Goal: Task Accomplishment & Management: Complete application form

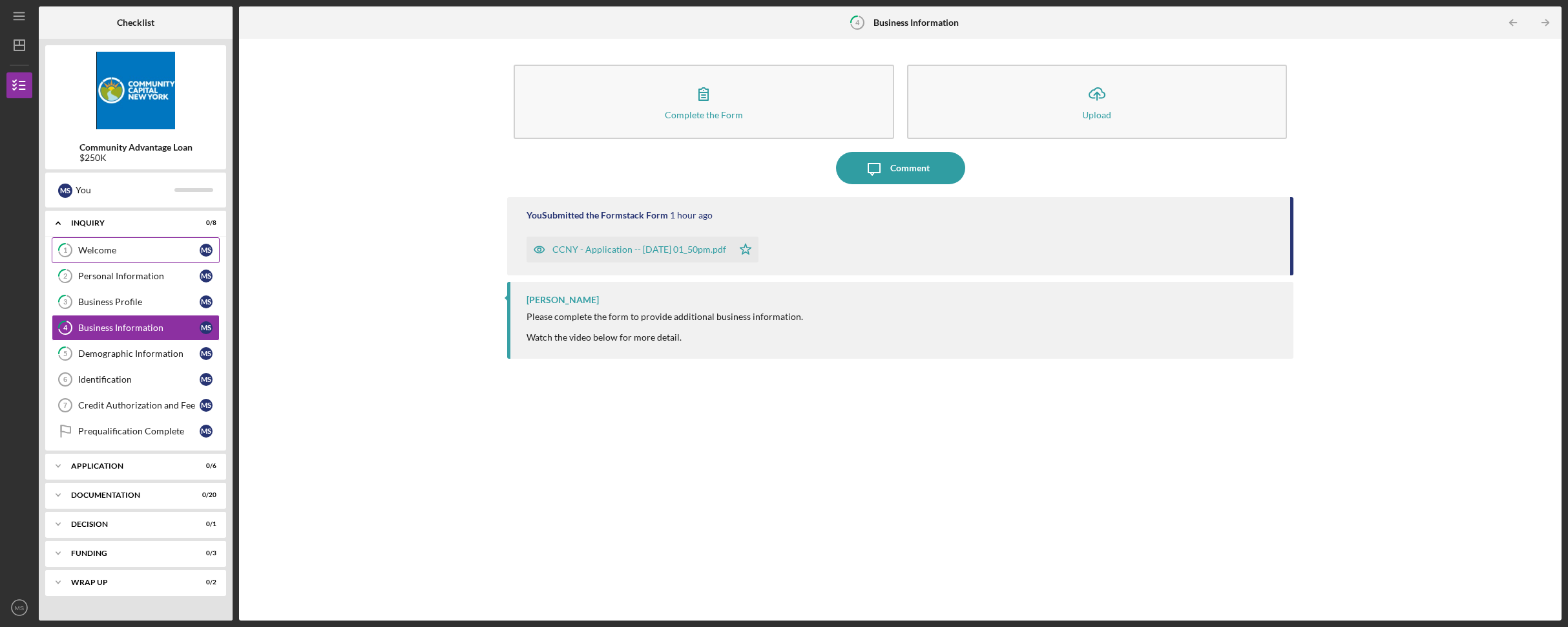
click at [113, 247] on div "Welcome" at bounding box center [139, 249] width 121 height 10
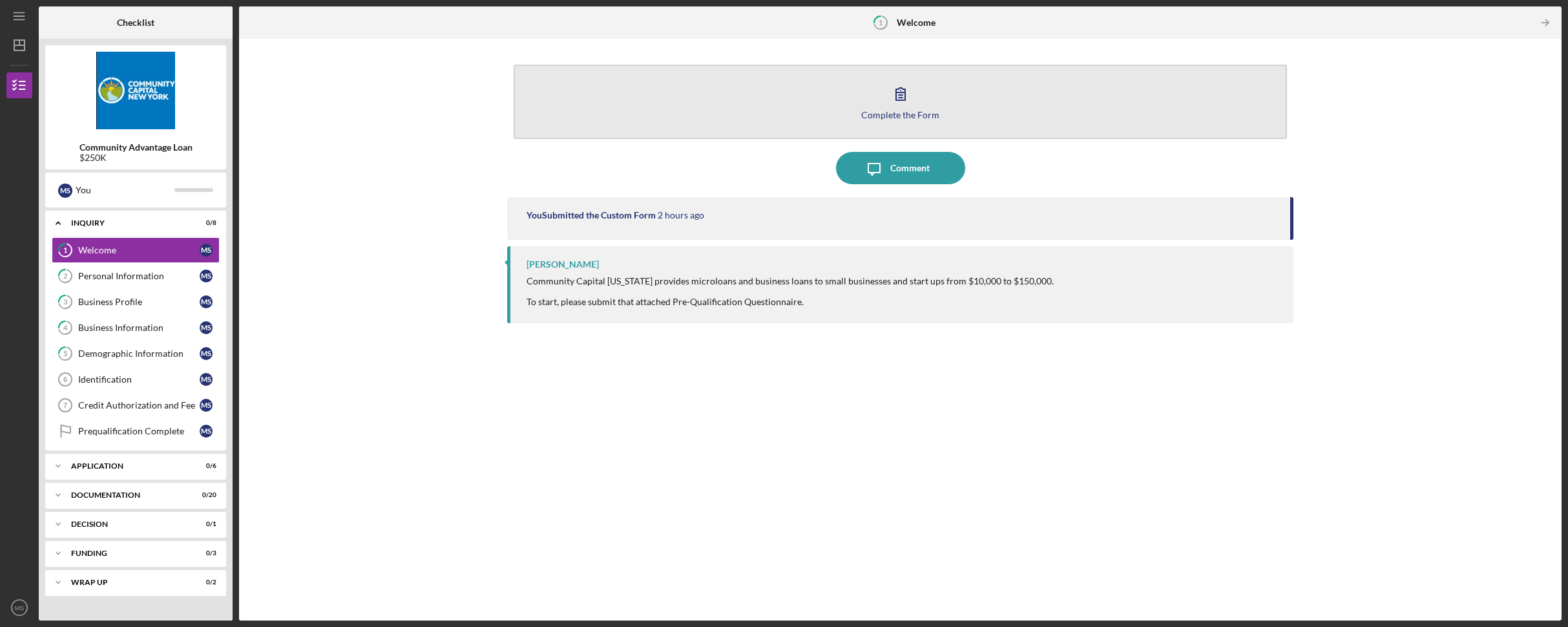
click at [861, 121] on button "Complete the Form Form" at bounding box center [900, 101] width 773 height 74
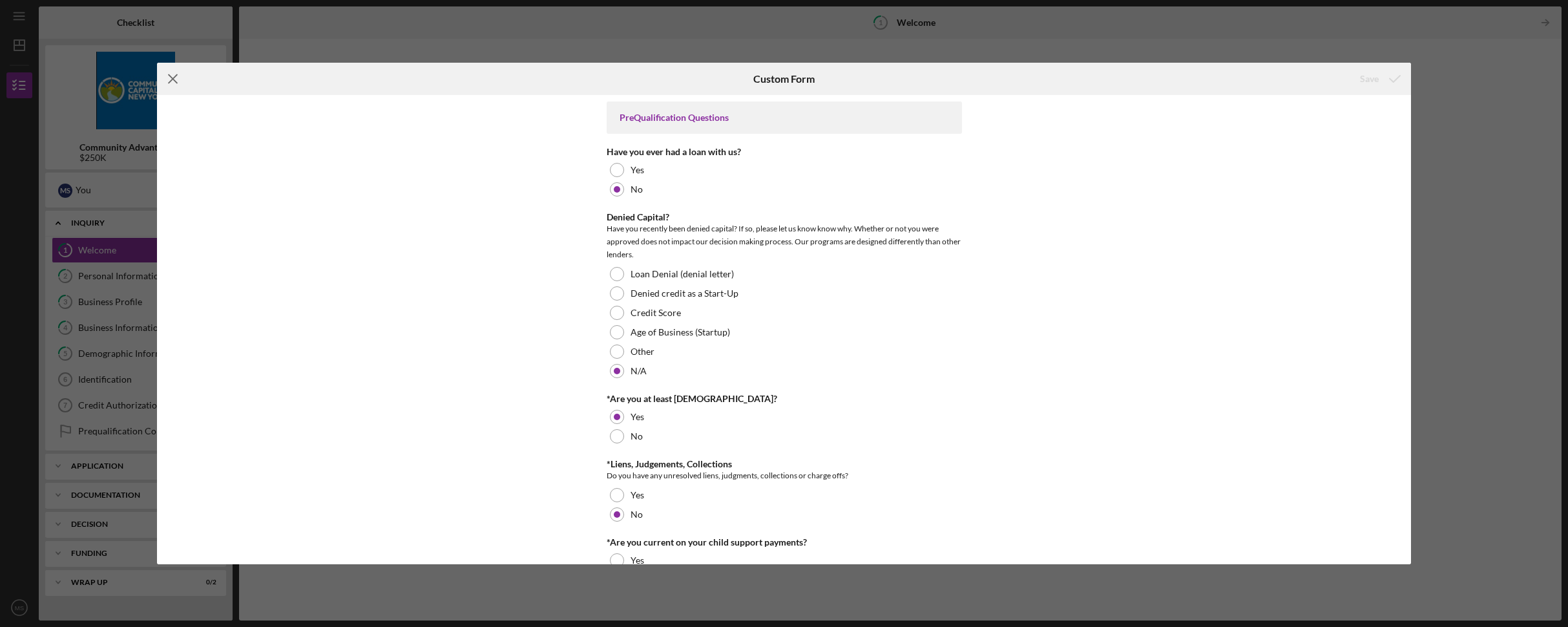
click at [173, 78] on line at bounding box center [173, 79] width 9 height 9
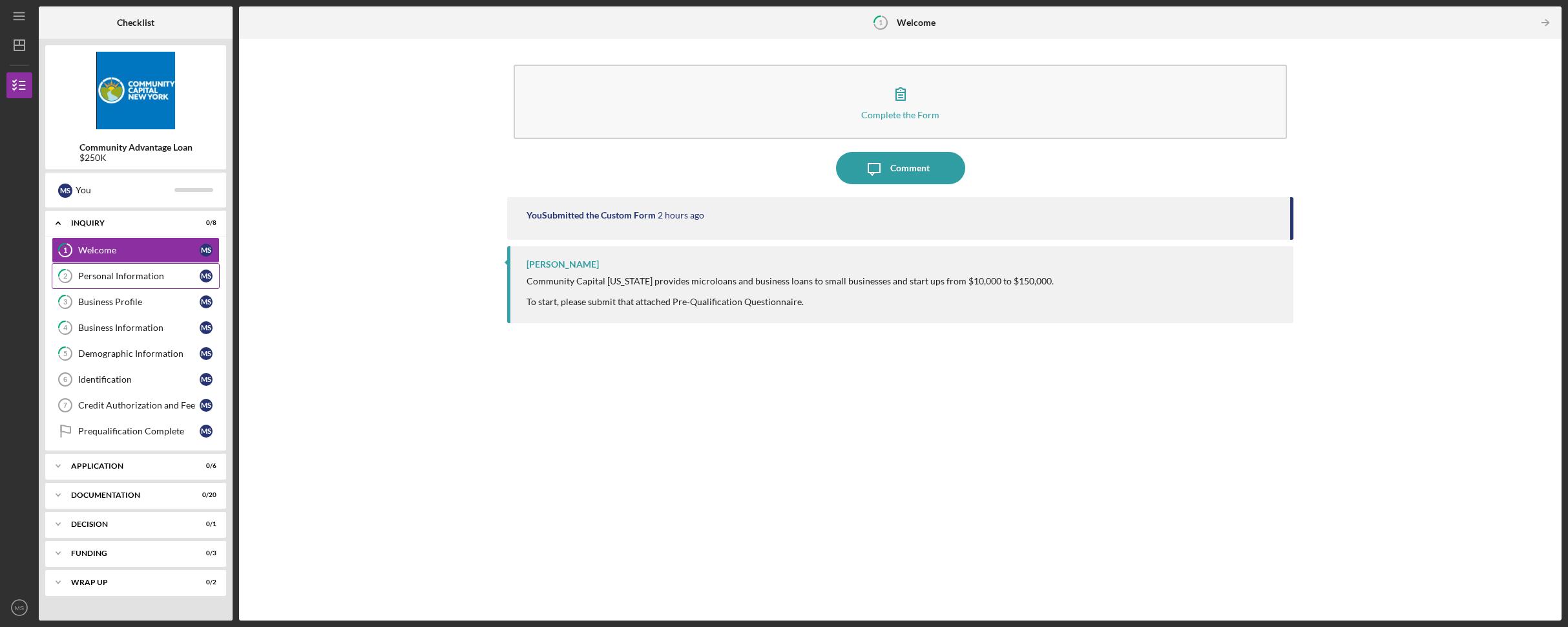
click at [107, 277] on div "Personal Information" at bounding box center [139, 276] width 121 height 10
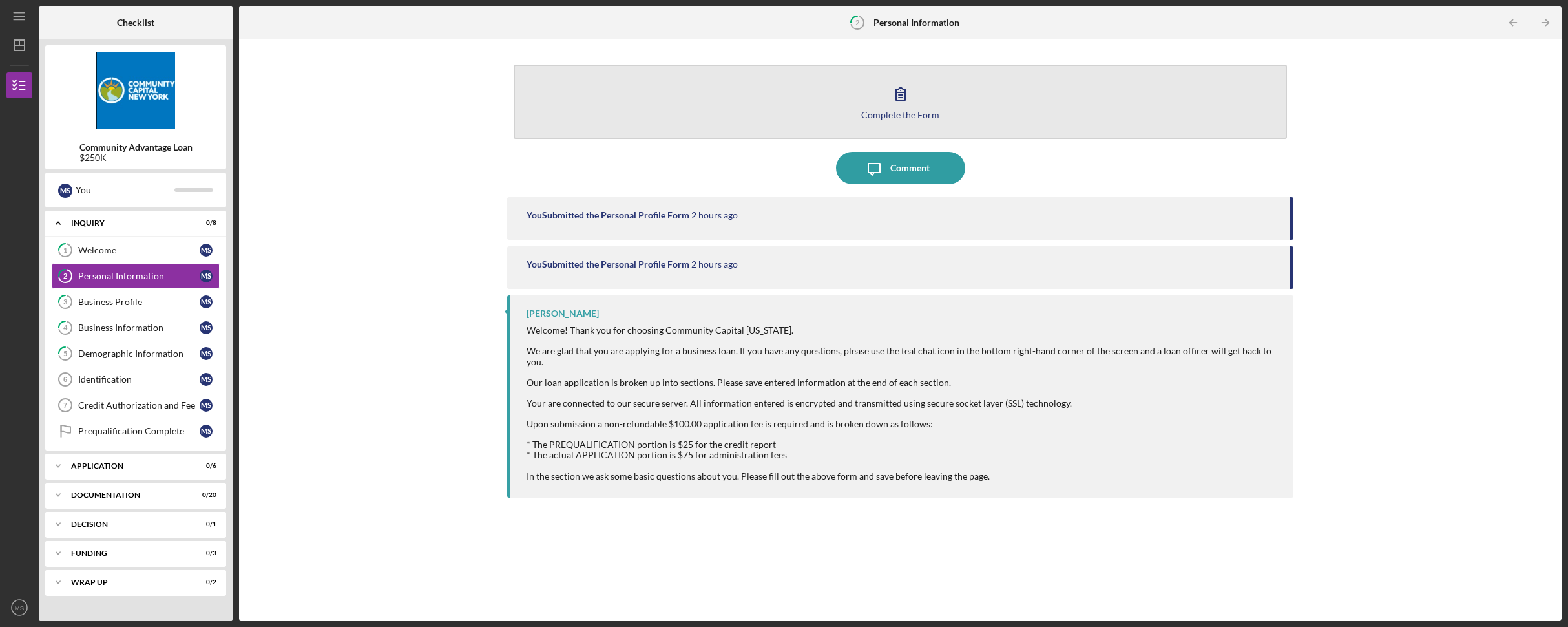
click at [902, 111] on div "Complete the Form" at bounding box center [900, 115] width 78 height 9
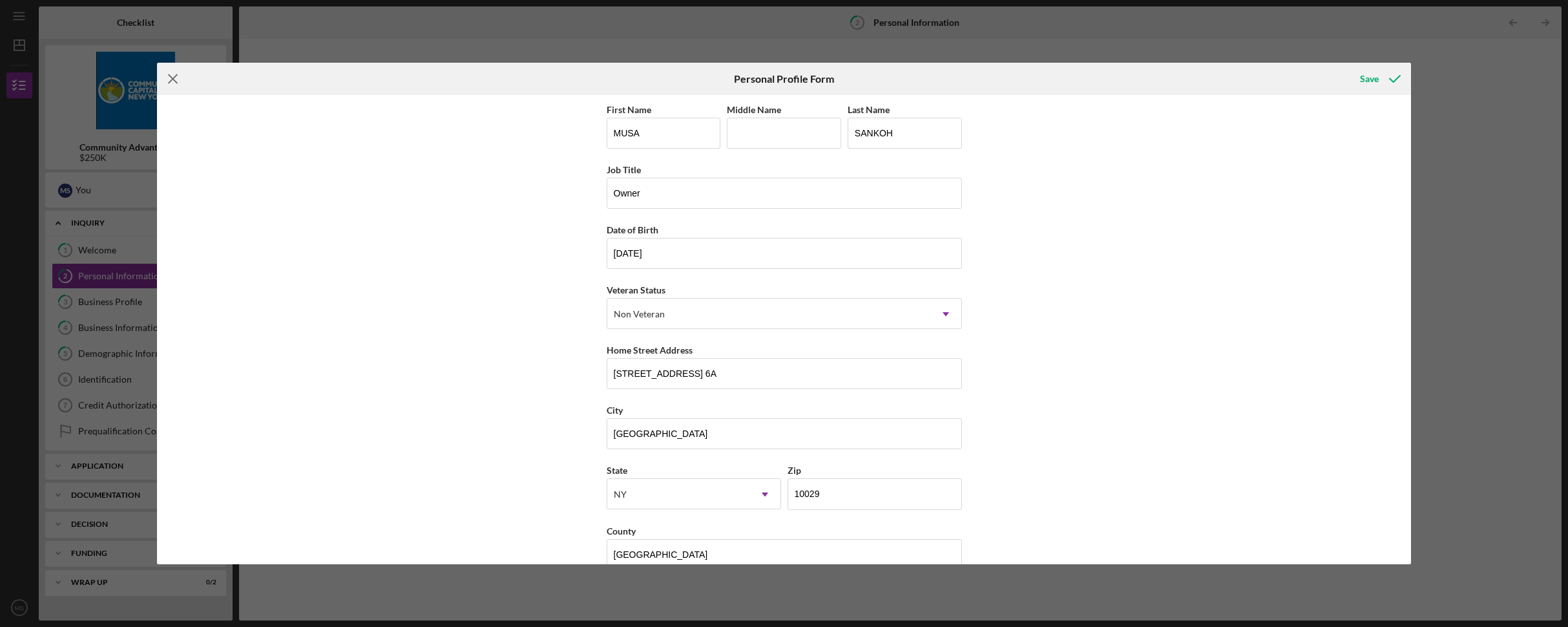
click at [171, 77] on line at bounding box center [173, 79] width 9 height 9
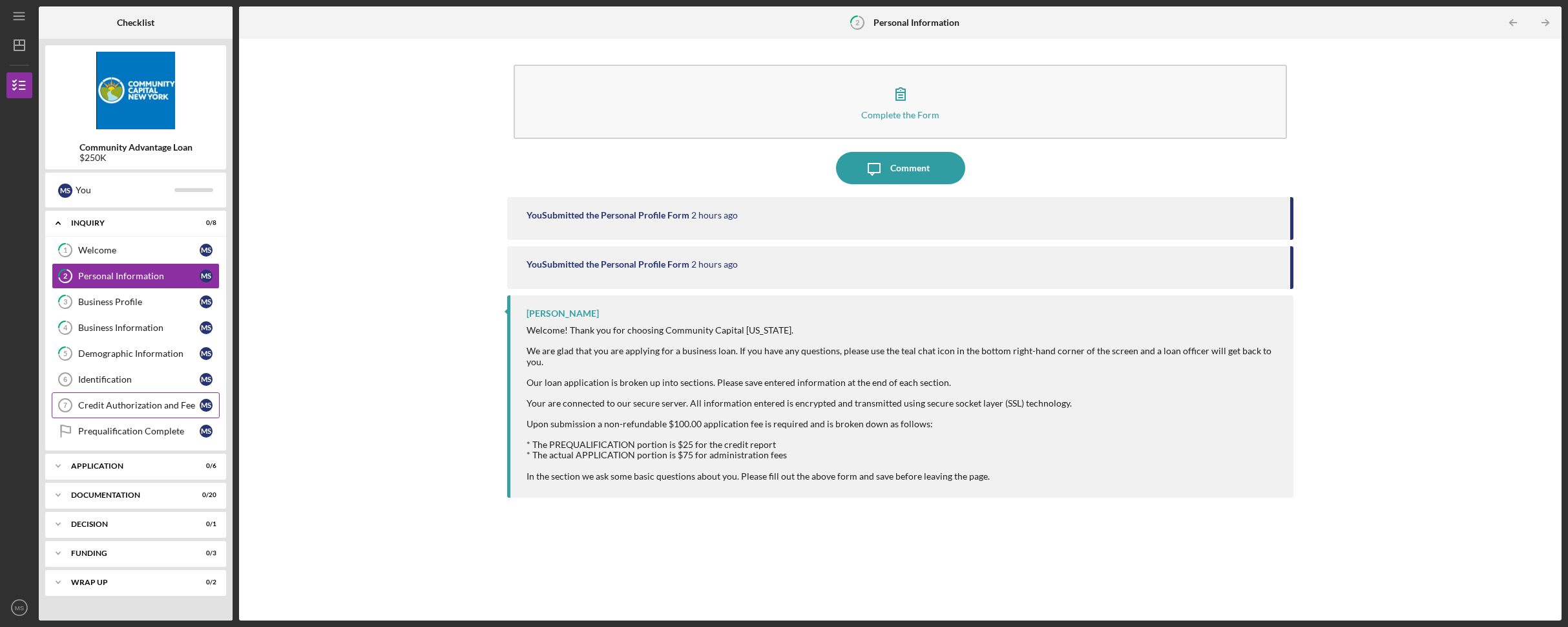
click at [149, 401] on div "Credit Authorization and Fee" at bounding box center [139, 405] width 121 height 10
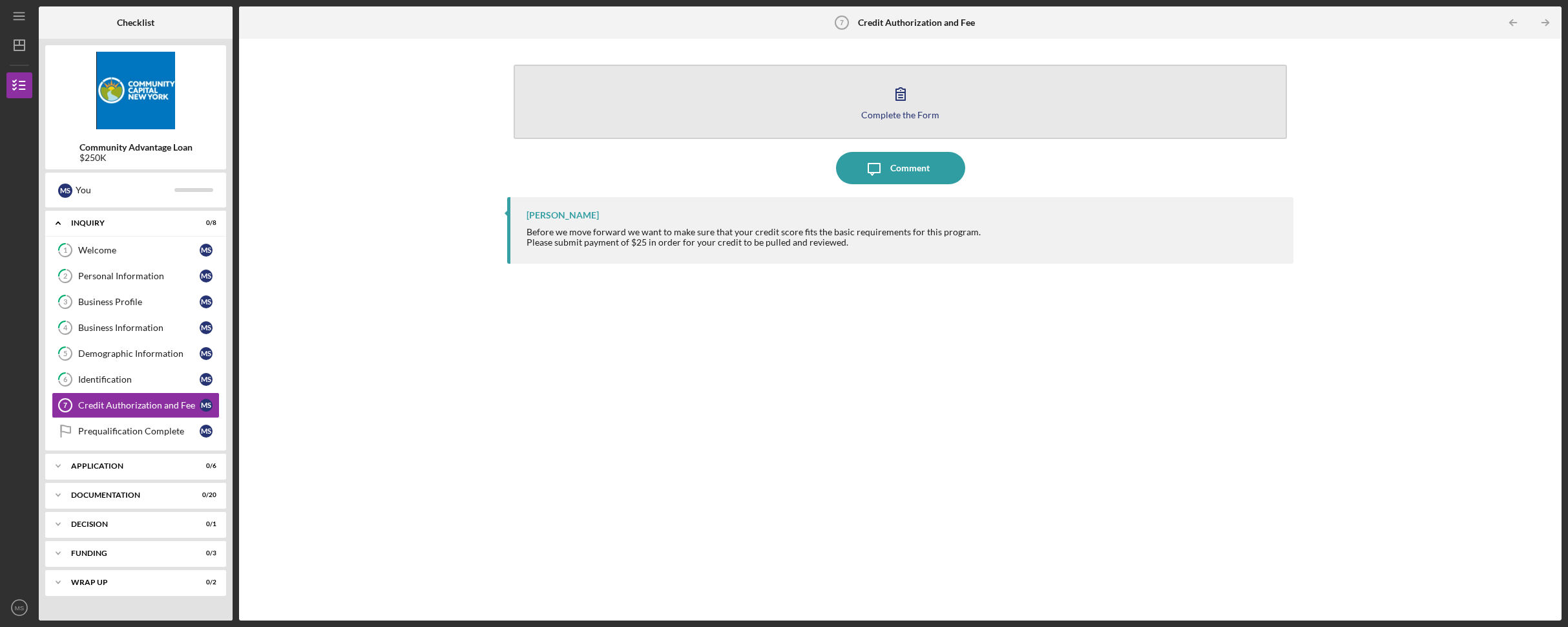
click at [923, 112] on div "Complete the Form" at bounding box center [900, 115] width 78 height 9
